Goal: Check status

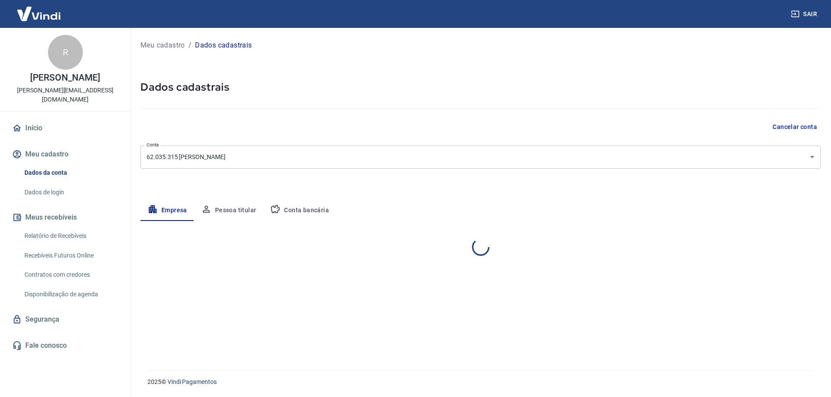
select select "RJ"
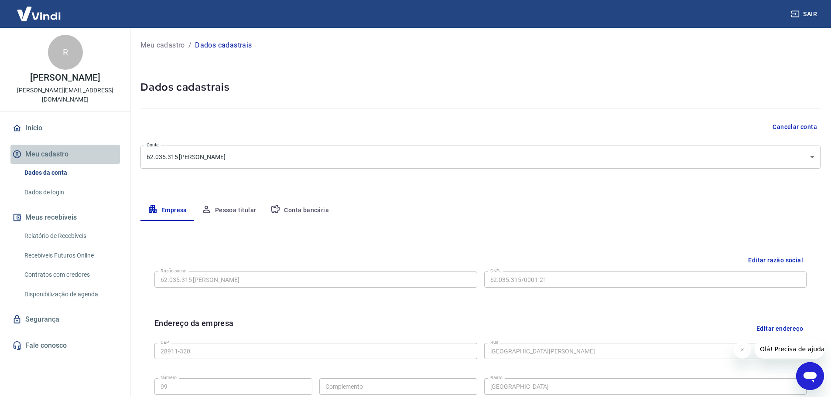
click at [56, 154] on button "Meu cadastro" at bounding box center [64, 154] width 109 height 19
click at [60, 198] on link "Dados de login" at bounding box center [70, 193] width 99 height 18
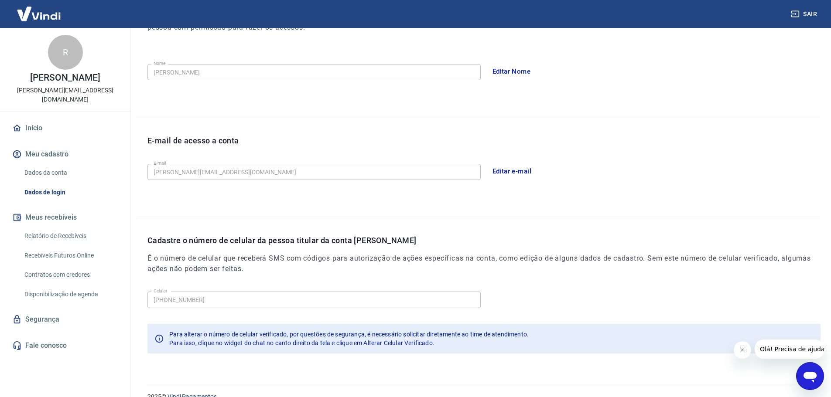
scroll to position [161, 0]
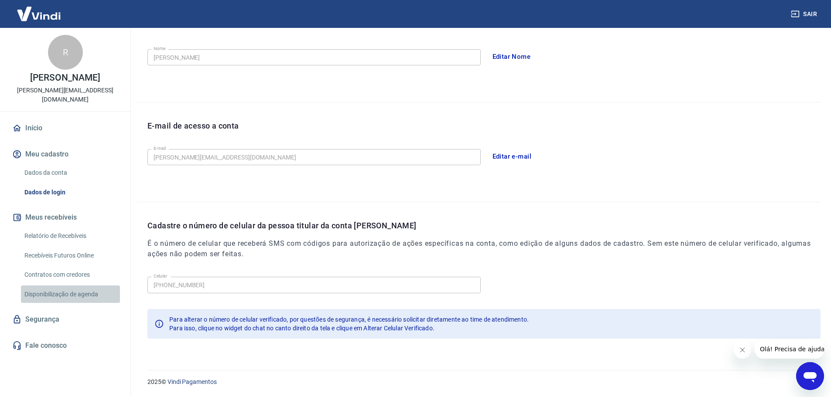
click at [72, 294] on link "Disponibilização de agenda" at bounding box center [70, 295] width 99 height 18
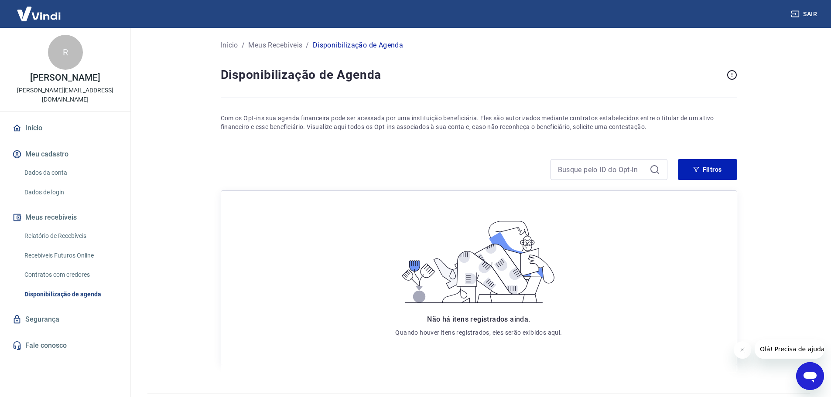
click at [68, 274] on link "Contratos com credores" at bounding box center [70, 275] width 99 height 18
click at [73, 263] on link "Recebíveis Futuros Online" at bounding box center [70, 256] width 99 height 18
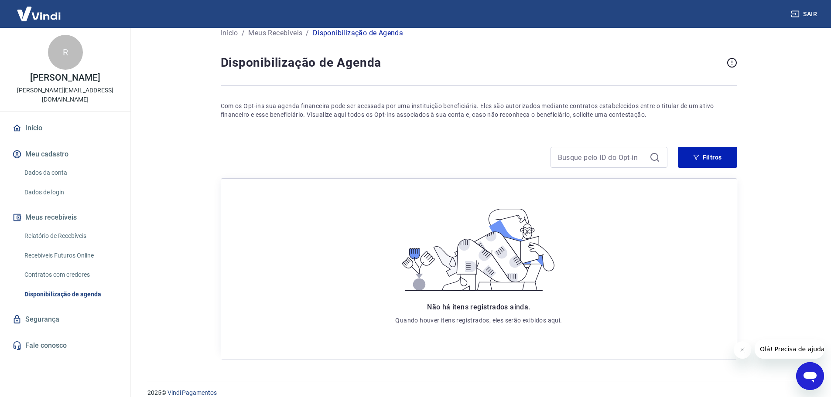
scroll to position [24, 0]
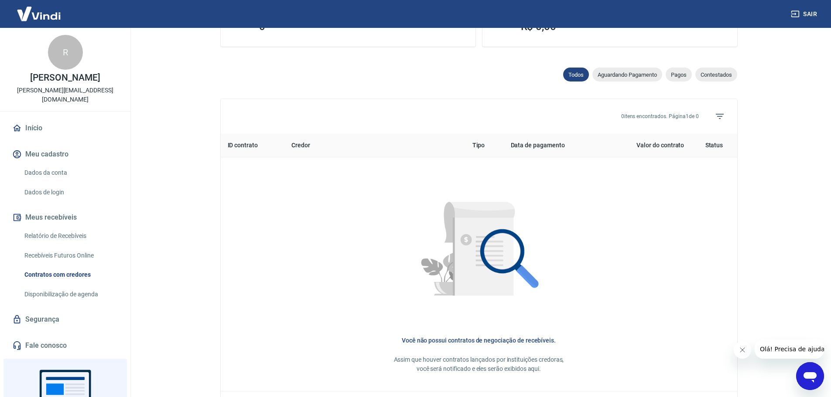
scroll to position [324, 0]
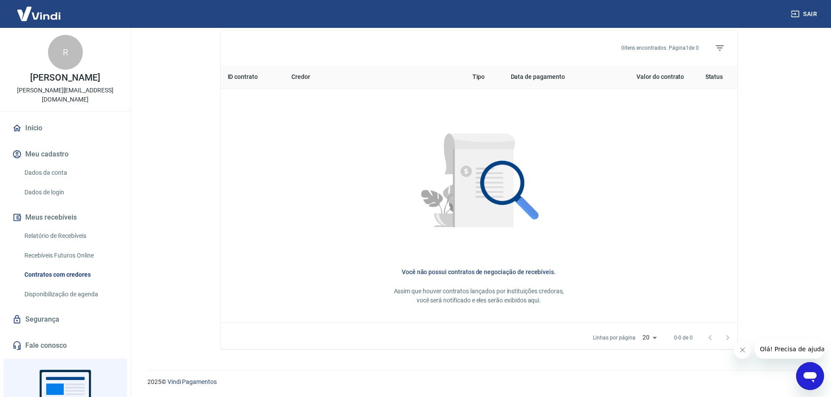
click at [503, 218] on img at bounding box center [478, 183] width 161 height 161
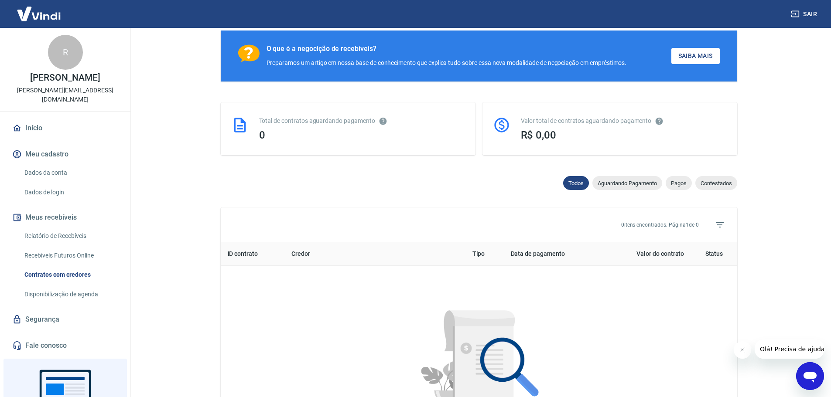
scroll to position [106, 0]
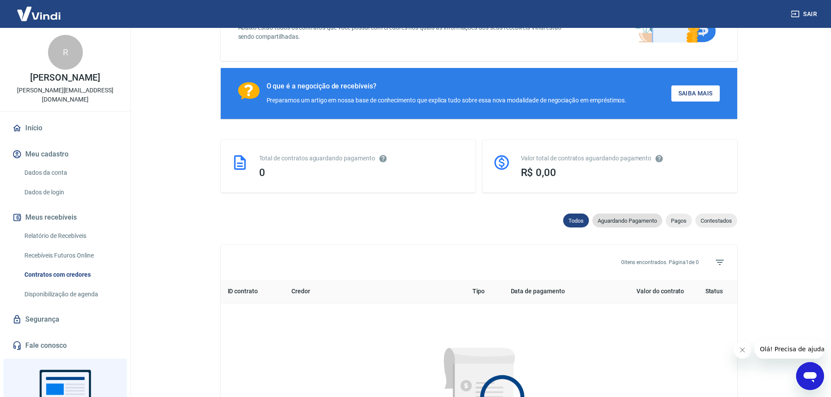
click at [629, 224] on span "Aguardando Pagamento" at bounding box center [627, 221] width 70 height 7
select select "waiting_payment"
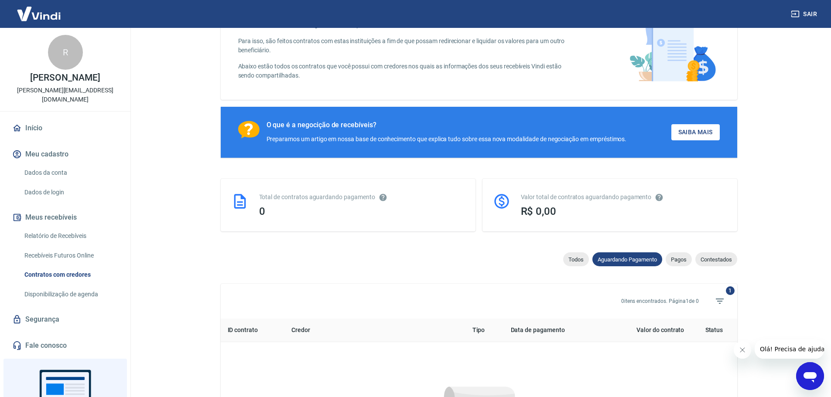
scroll to position [62, 0]
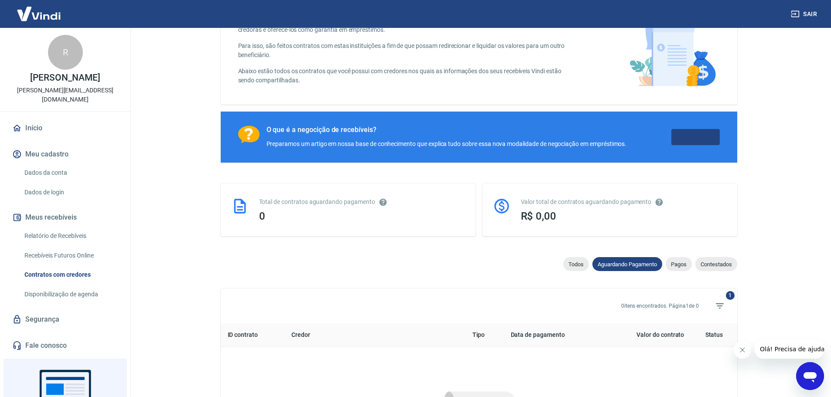
click at [696, 139] on link "Saiba Mais" at bounding box center [695, 137] width 48 height 16
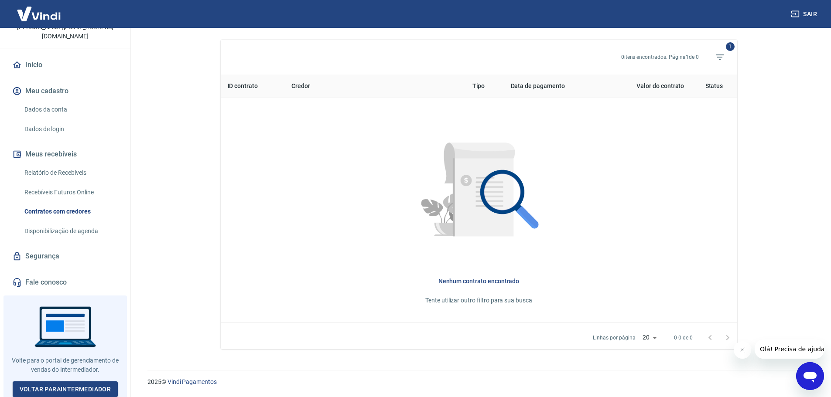
scroll to position [64, 0]
click at [79, 387] on link "Voltar para Intermediador" at bounding box center [66, 389] width 106 height 16
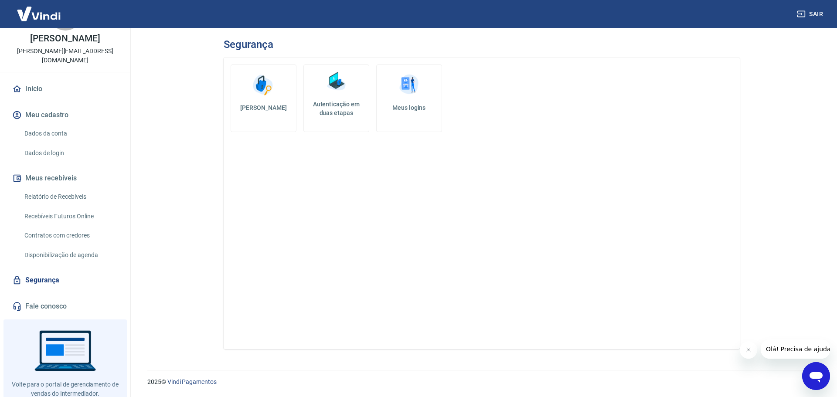
scroll to position [64, 0]
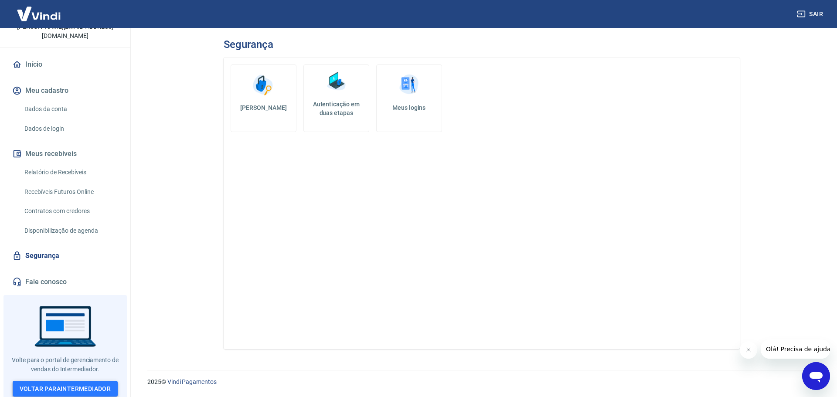
click at [65, 382] on link "Voltar para Intermediador" at bounding box center [66, 389] width 106 height 16
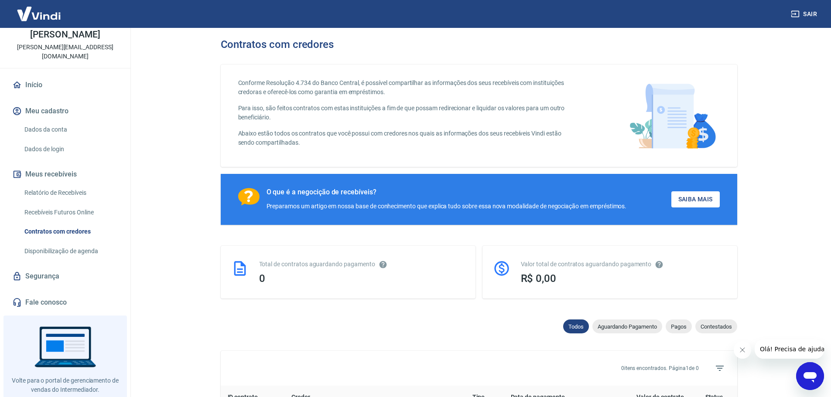
scroll to position [64, 0]
